Goal: Task Accomplishment & Management: Manage account settings

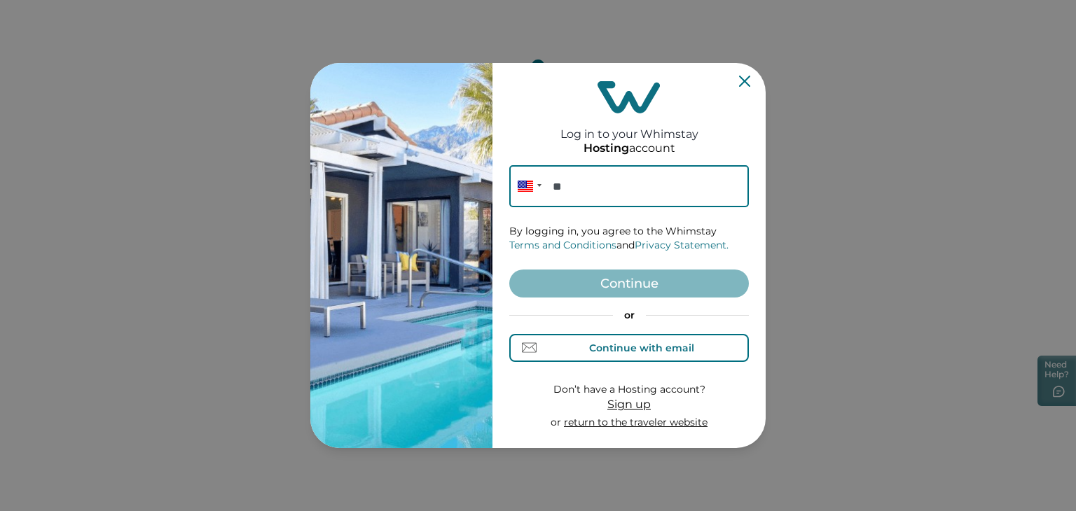
click at [638, 355] on button "Continue with email" at bounding box center [629, 348] width 240 height 28
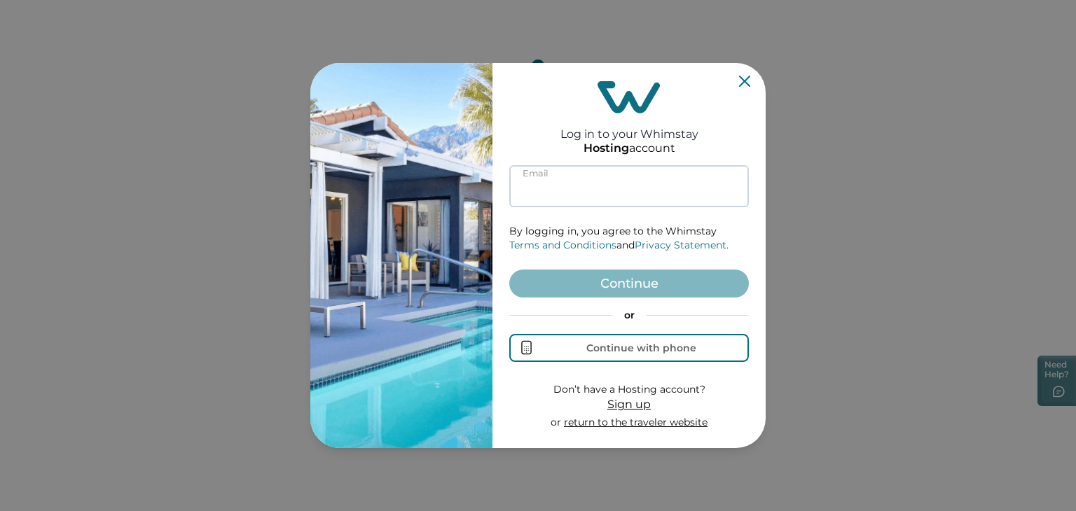
click at [584, 188] on input at bounding box center [629, 186] width 240 height 42
paste input "shaquanpratt55@gmail.com"
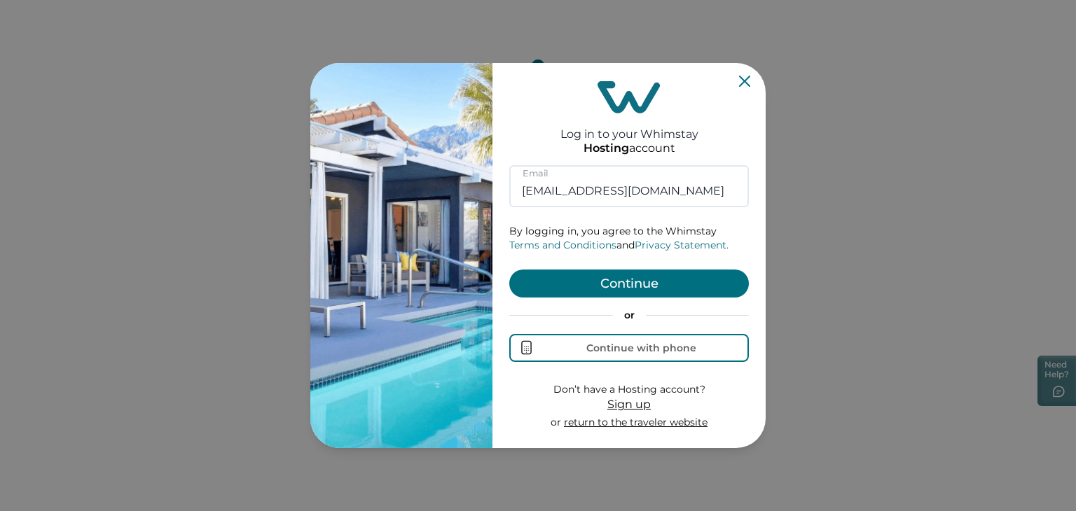
click at [619, 289] on button "Continue" at bounding box center [629, 284] width 240 height 28
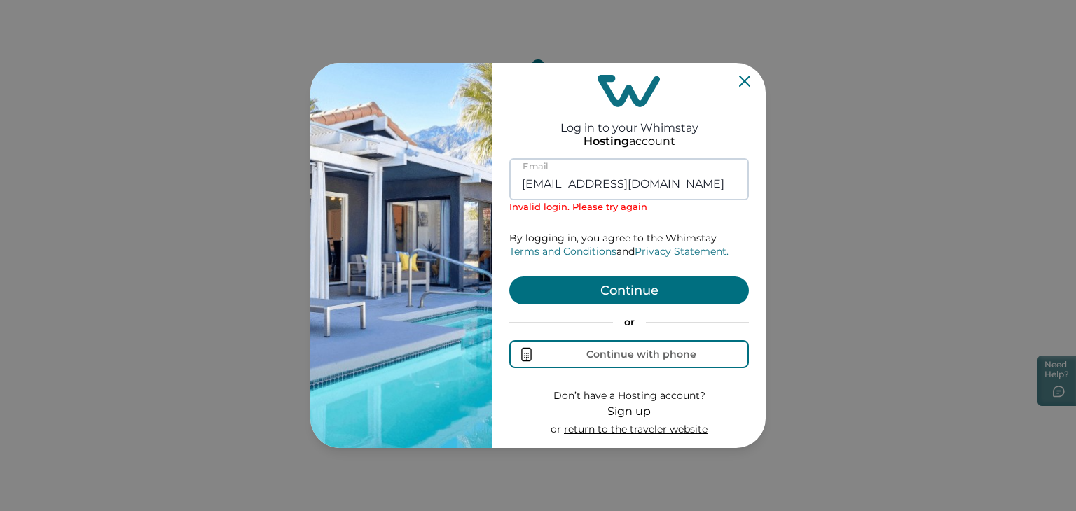
click at [691, 183] on input "shaquanpratt55@gmail.com" at bounding box center [629, 179] width 240 height 42
click at [612, 296] on button "Continue" at bounding box center [629, 291] width 240 height 28
click at [566, 184] on input "shaquanpratt55@gmail.com" at bounding box center [629, 179] width 240 height 42
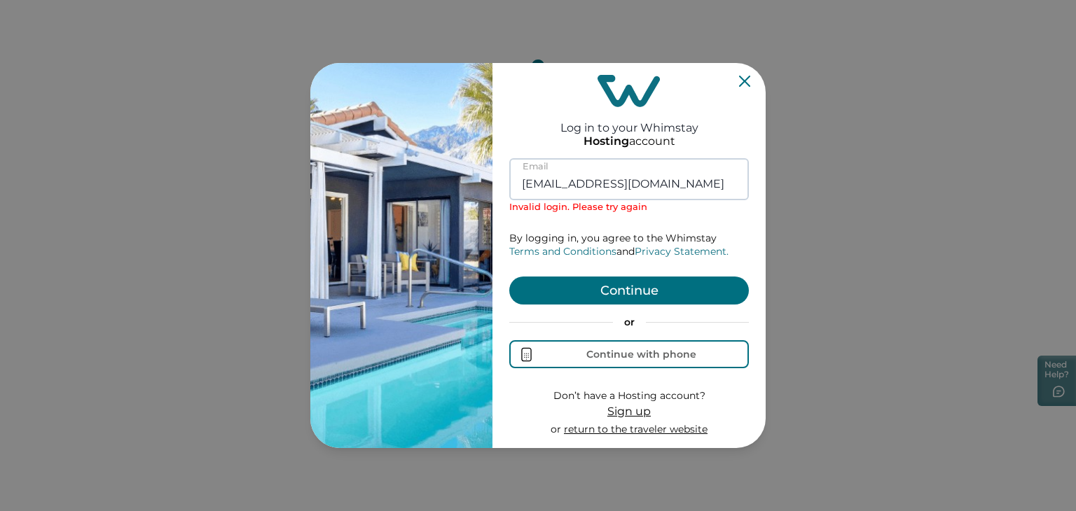
paste input "info@cashawmanagement"
type input "info@cashawmanagement.com"
click at [587, 285] on button "Continue" at bounding box center [629, 291] width 240 height 28
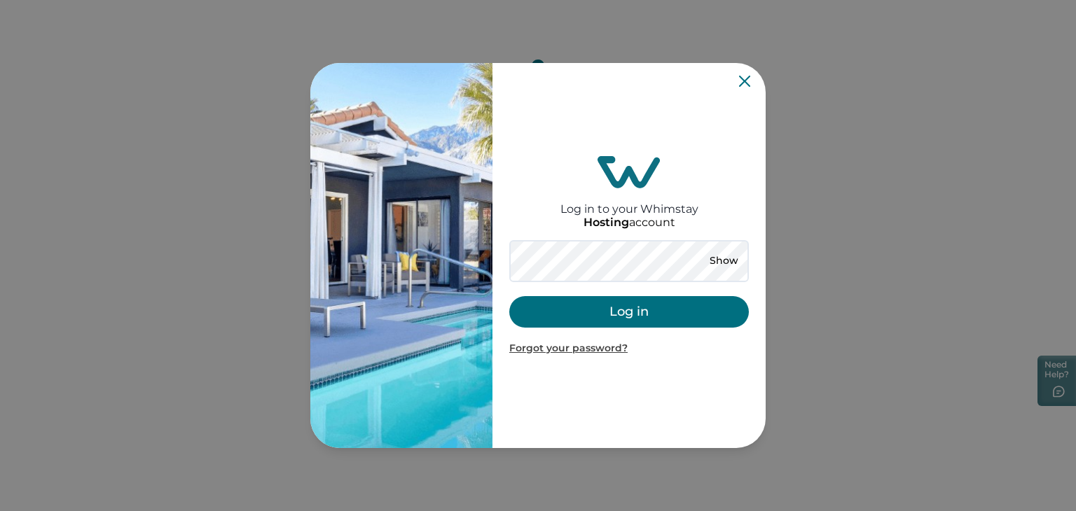
click at [596, 322] on button "Log in" at bounding box center [629, 312] width 240 height 32
